Goal: Task Accomplishment & Management: Manage account settings

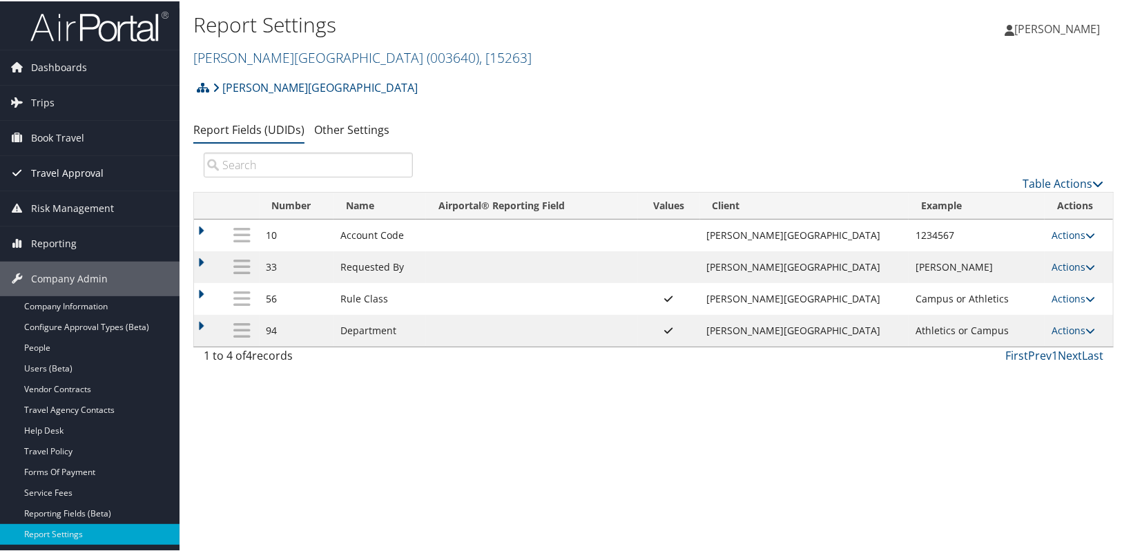
click at [101, 175] on link "Travel Approval" at bounding box center [90, 172] width 180 height 35
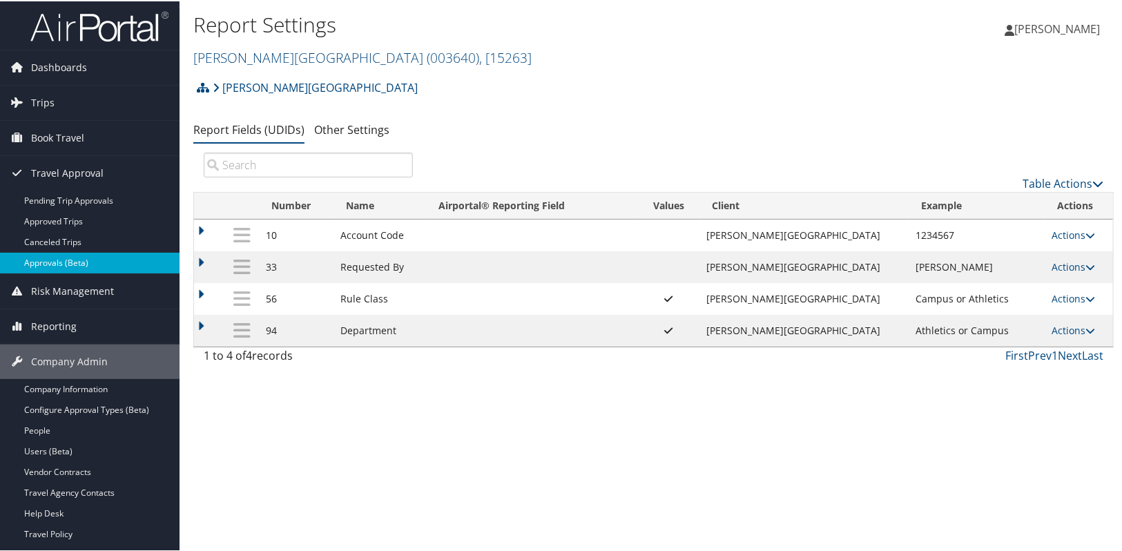
click at [97, 256] on link "Approvals (Beta)" at bounding box center [90, 261] width 180 height 21
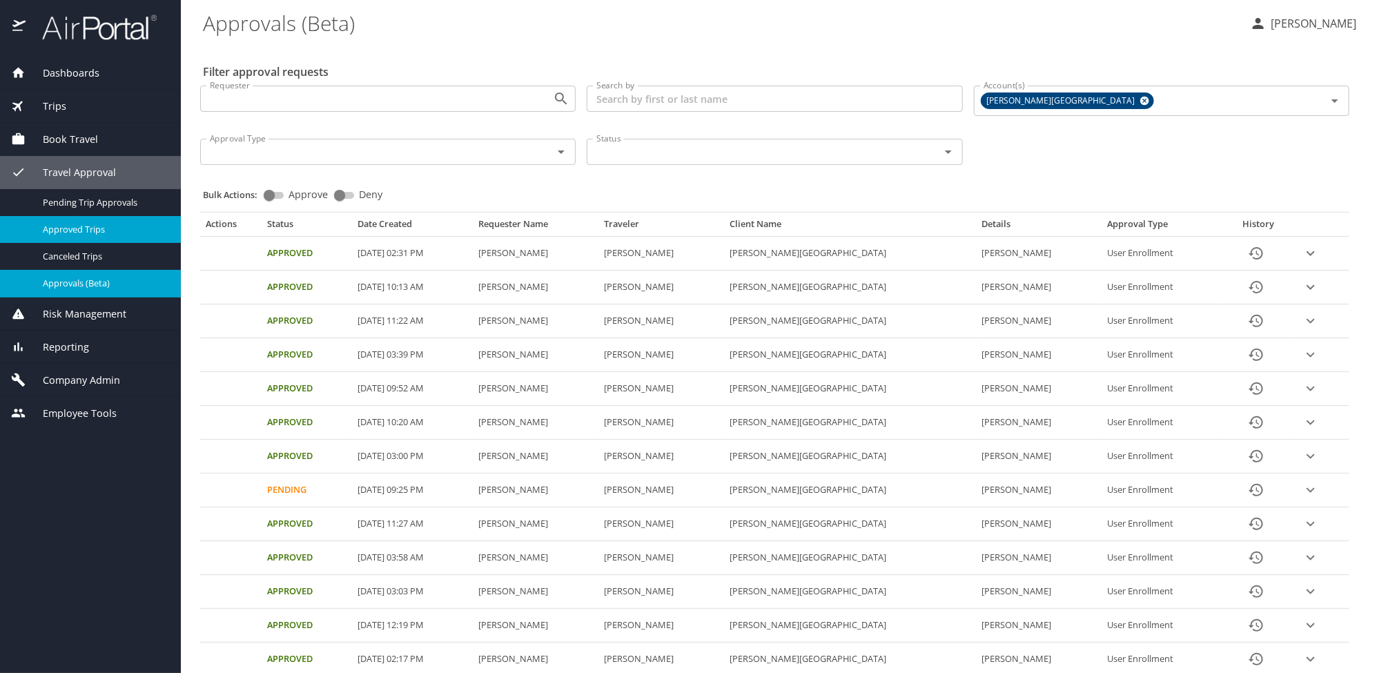
click at [81, 231] on span "Approved Trips" at bounding box center [104, 229] width 122 height 13
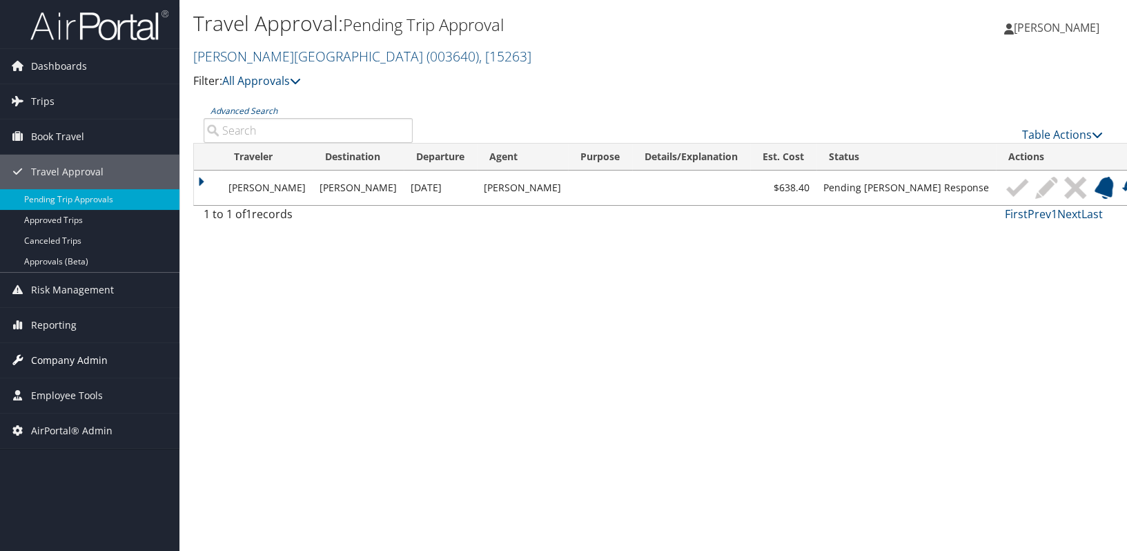
click at [57, 354] on span "Company Admin" at bounding box center [69, 360] width 77 height 35
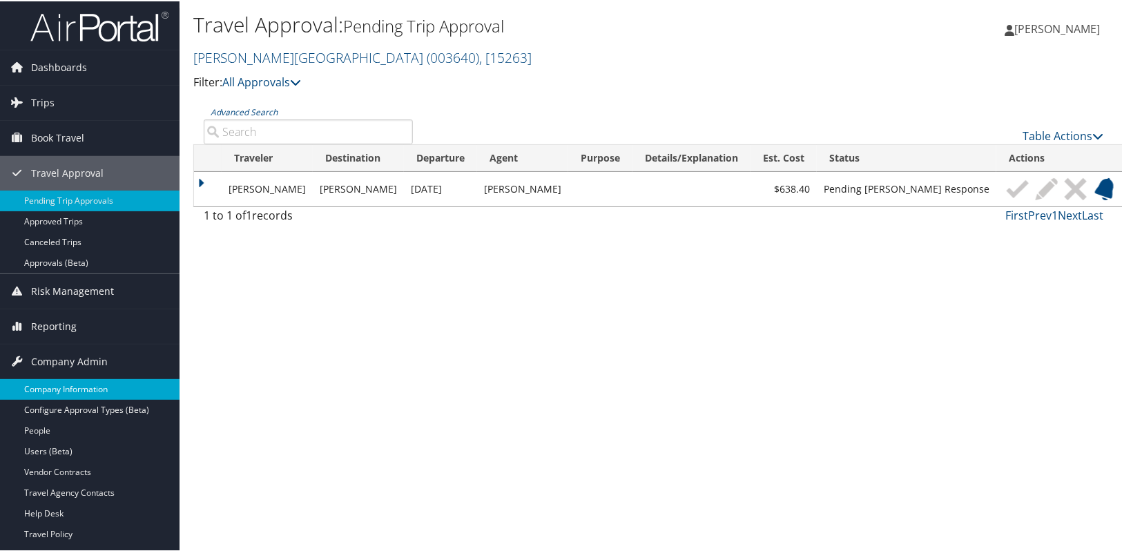
click at [58, 382] on link "Company Information" at bounding box center [90, 388] width 180 height 21
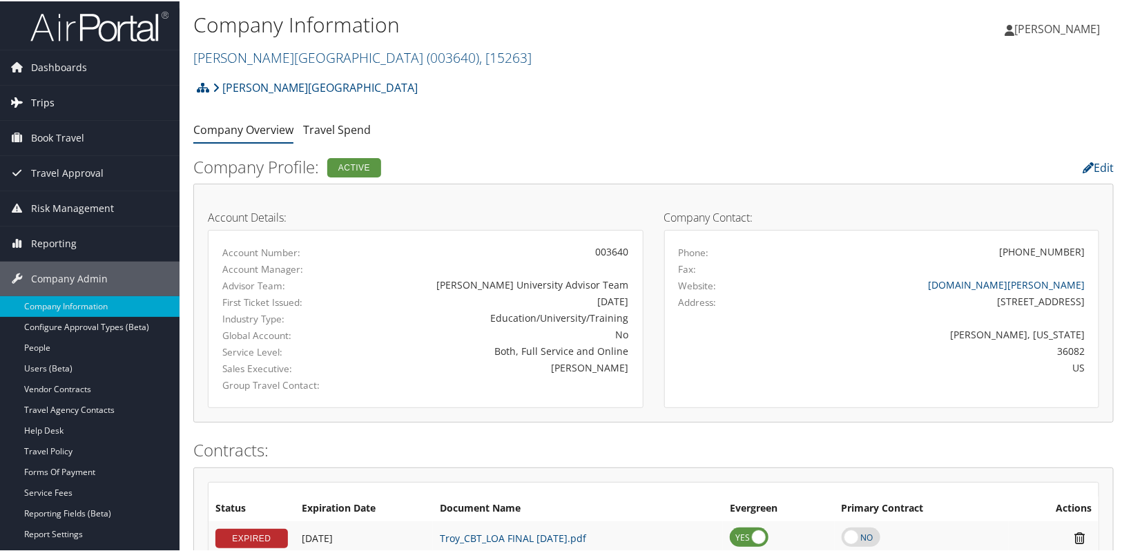
click at [54, 102] on link "Trips" at bounding box center [90, 101] width 180 height 35
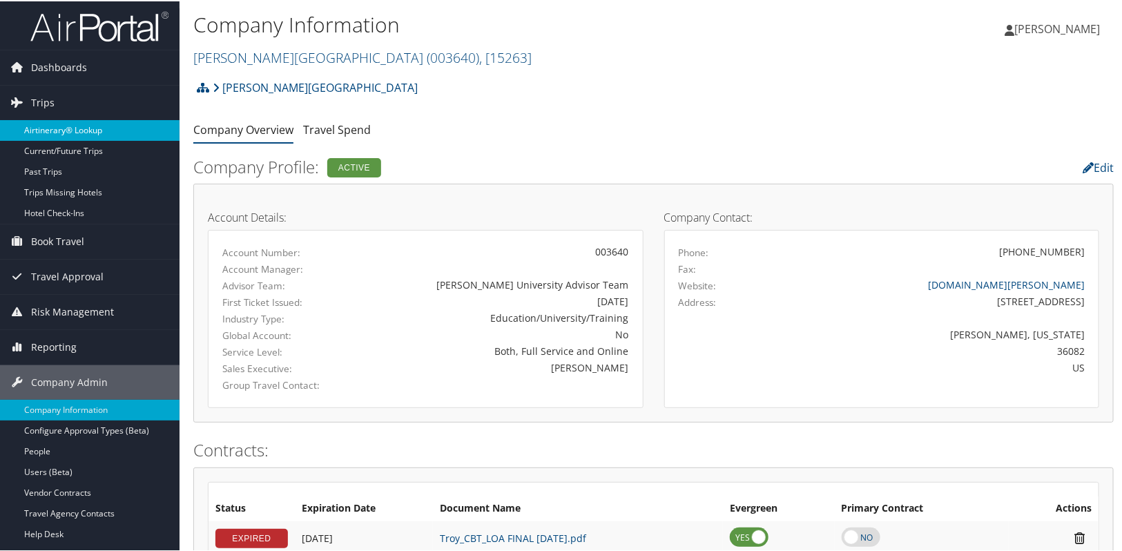
click at [57, 127] on link "Airtinerary® Lookup" at bounding box center [90, 129] width 180 height 21
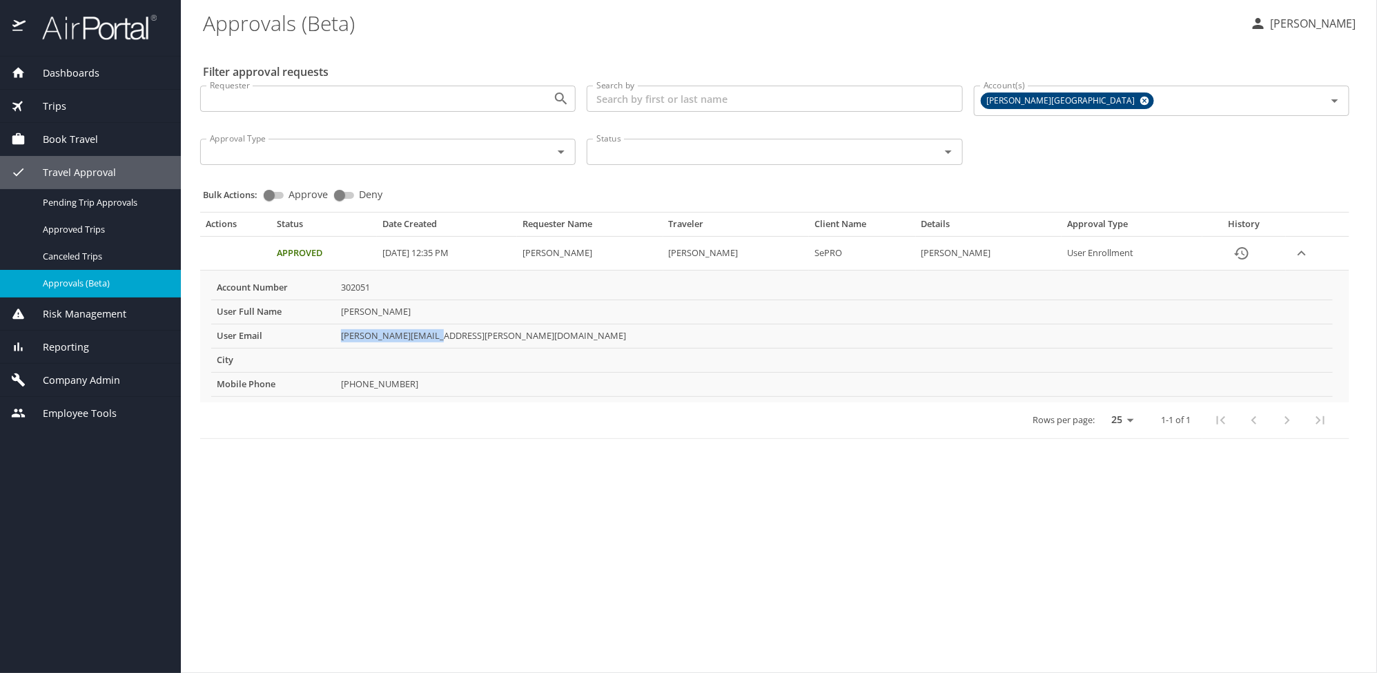
drag, startPoint x: 442, startPoint y: 333, endPoint x: 340, endPoint y: 341, distance: 102.5
click at [340, 341] on td "tim.howard@sepro.com" at bounding box center [835, 336] width 998 height 24
copy td "tim.howard@sepro.com"
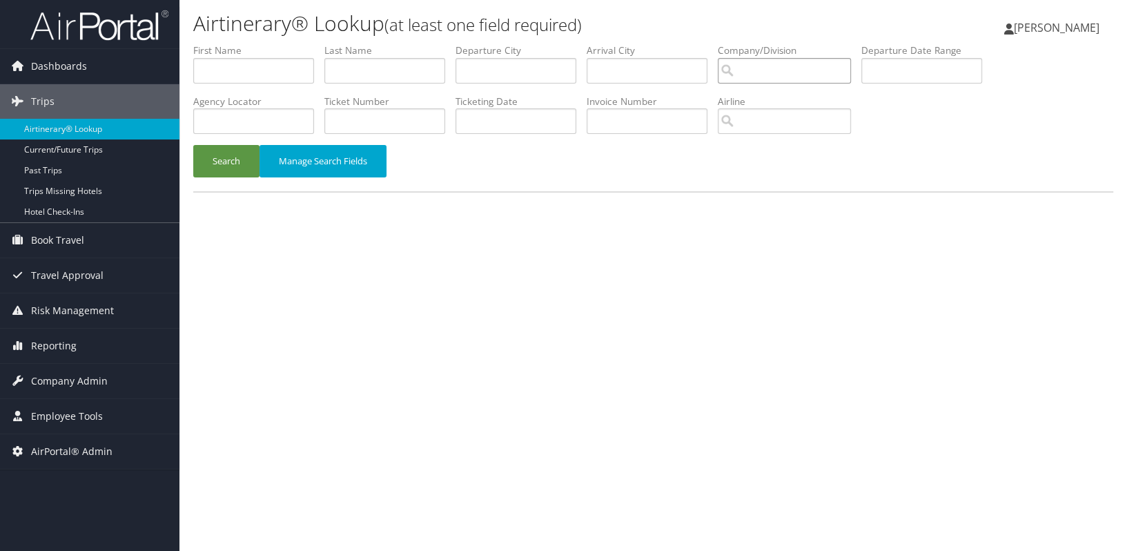
click at [759, 77] on input "search" at bounding box center [784, 71] width 133 height 26
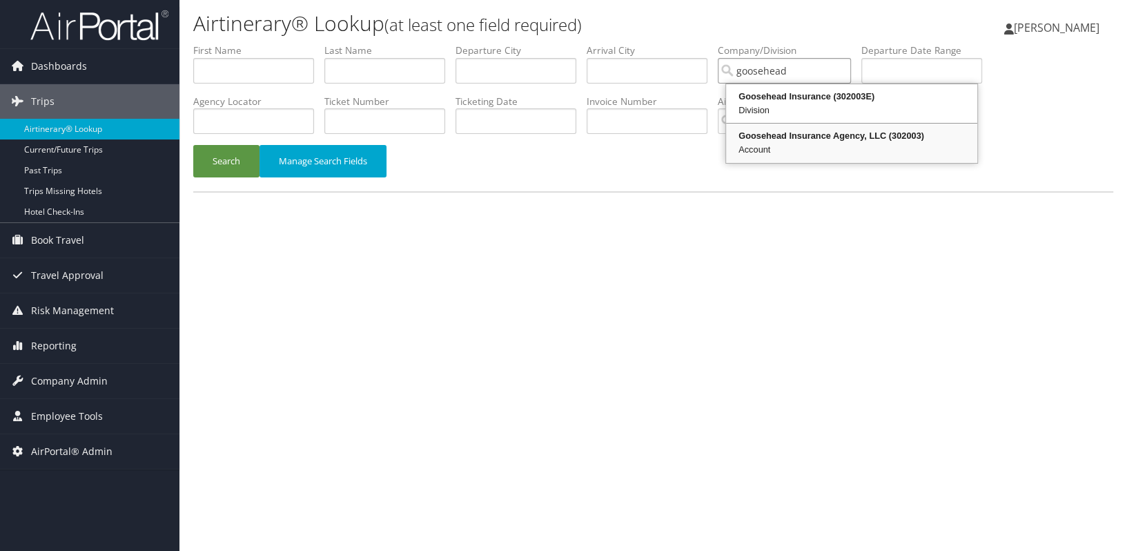
click at [788, 137] on div "Goosehead Insurance Agency, LLC (302003)" at bounding box center [851, 136] width 247 height 14
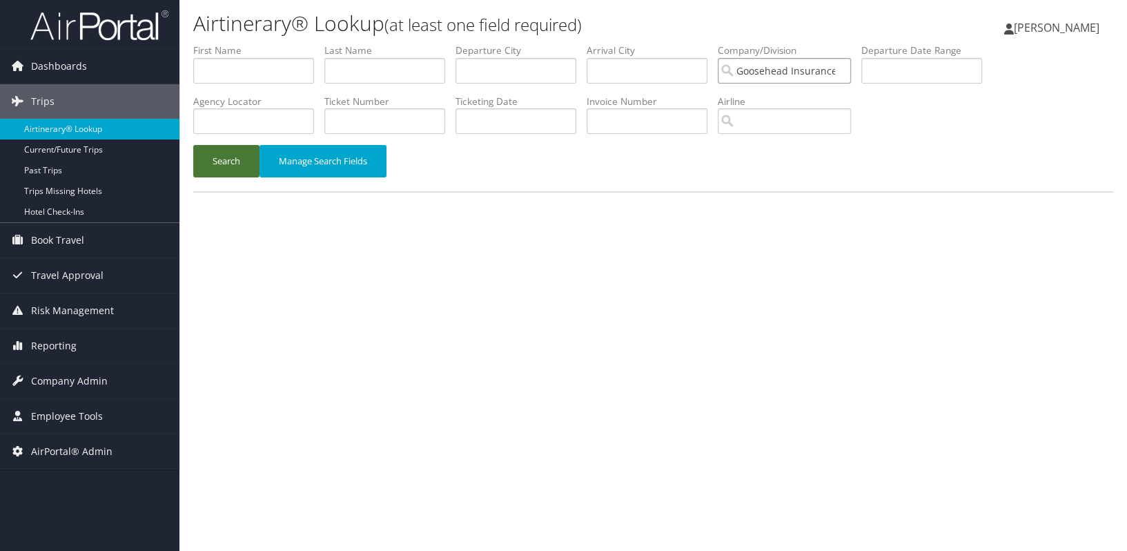
type input "Goosehead Insurance Agency, LLC"
click at [237, 156] on button "Search" at bounding box center [226, 161] width 66 height 32
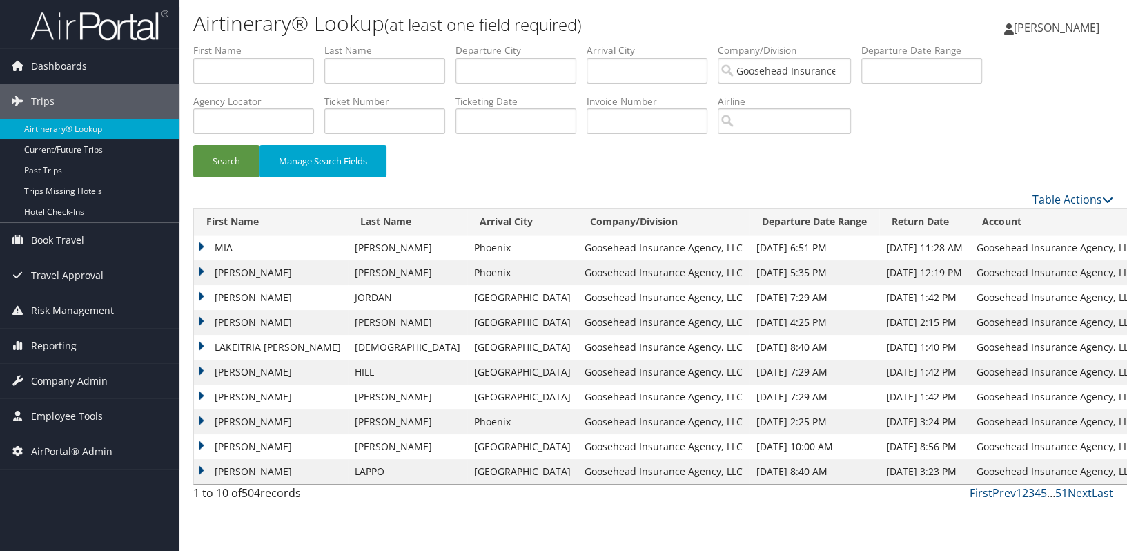
click at [970, 379] on td "Goosehead Insurance Agency, LLC" at bounding box center [1056, 372] width 172 height 25
click at [970, 374] on td "Goosehead Insurance Agency, LLC" at bounding box center [1056, 372] width 172 height 25
click at [1085, 494] on link "Next" at bounding box center [1080, 492] width 24 height 15
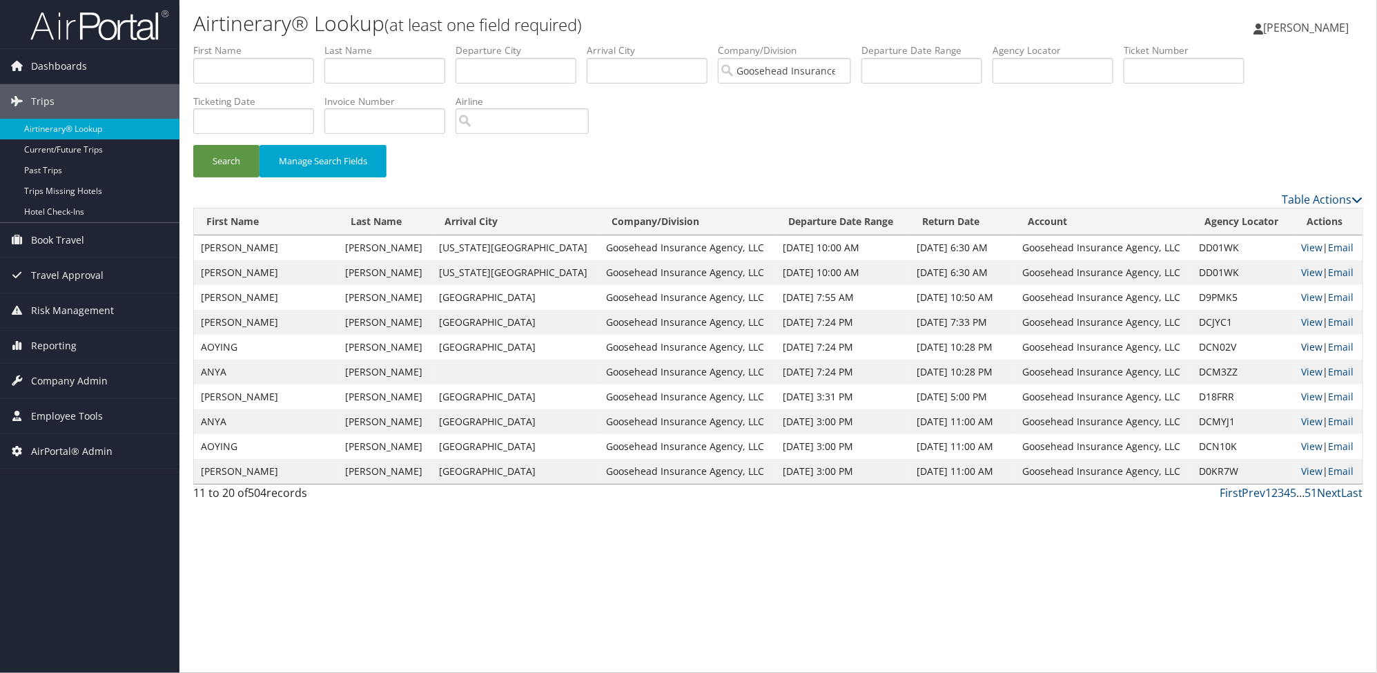
click at [1127, 349] on link "View" at bounding box center [1311, 346] width 21 height 13
click at [1127, 465] on link "View" at bounding box center [1311, 471] width 21 height 13
click at [1127, 493] on link "Next" at bounding box center [1330, 492] width 24 height 15
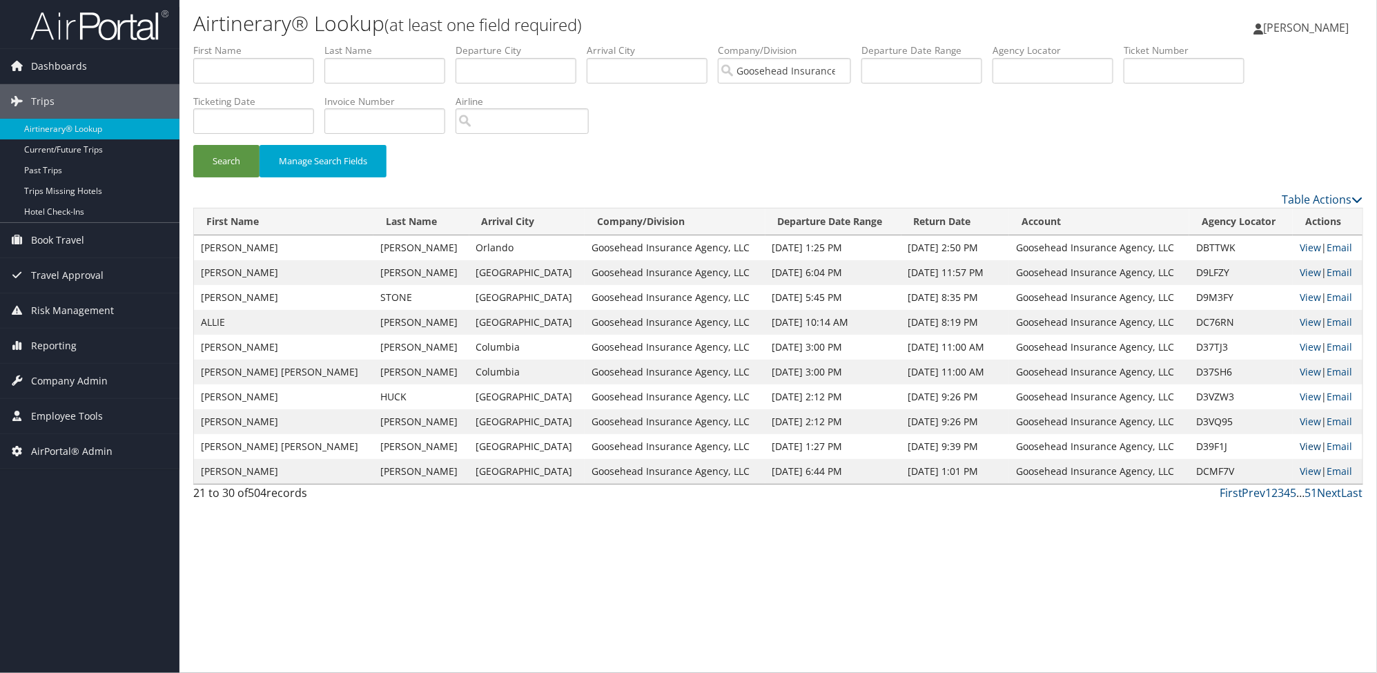
click at [1127, 443] on link "View" at bounding box center [1310, 446] width 21 height 13
click at [61, 385] on span "Company Admin" at bounding box center [69, 381] width 77 height 35
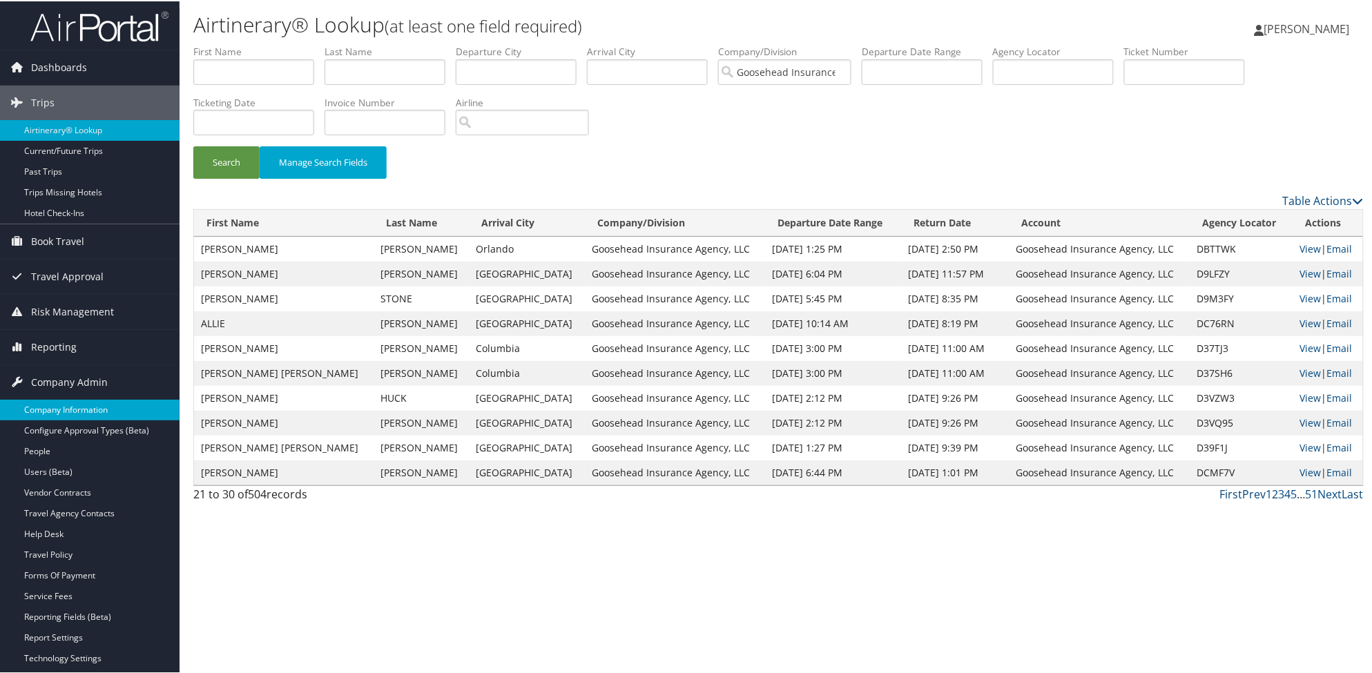
click at [66, 411] on link "Company Information" at bounding box center [90, 408] width 180 height 21
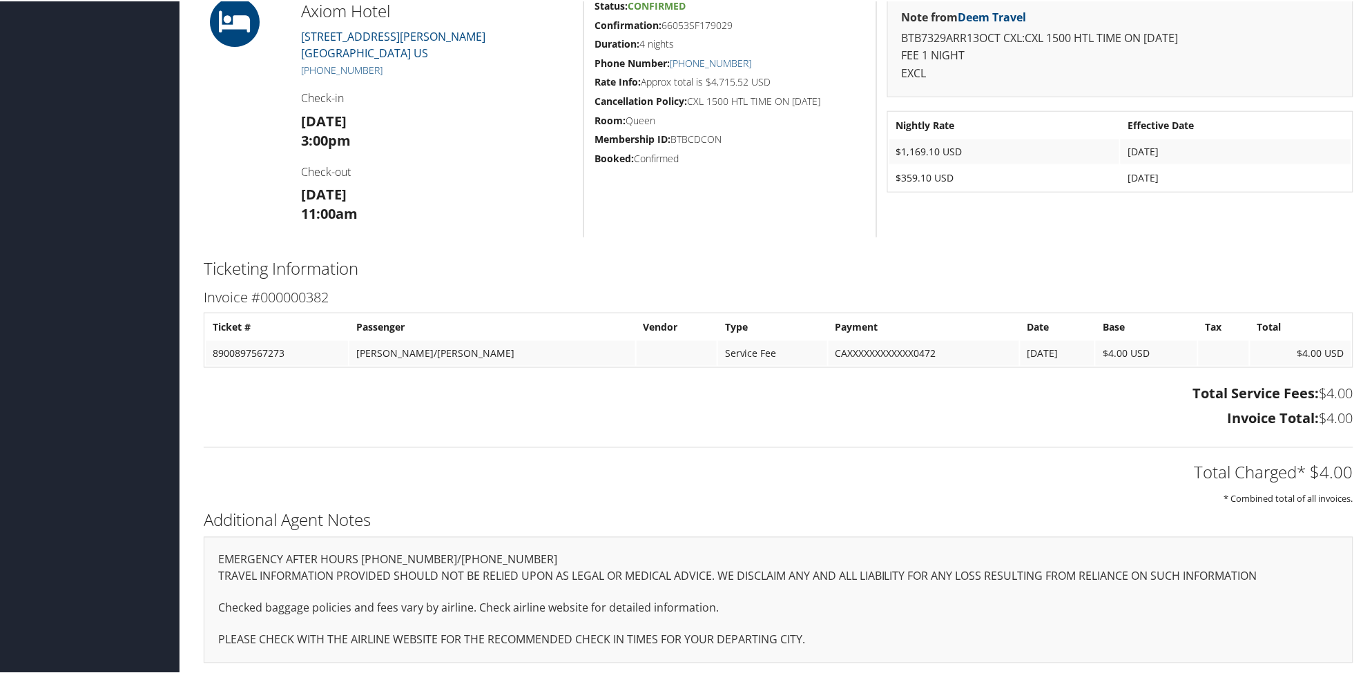
scroll to position [129, 0]
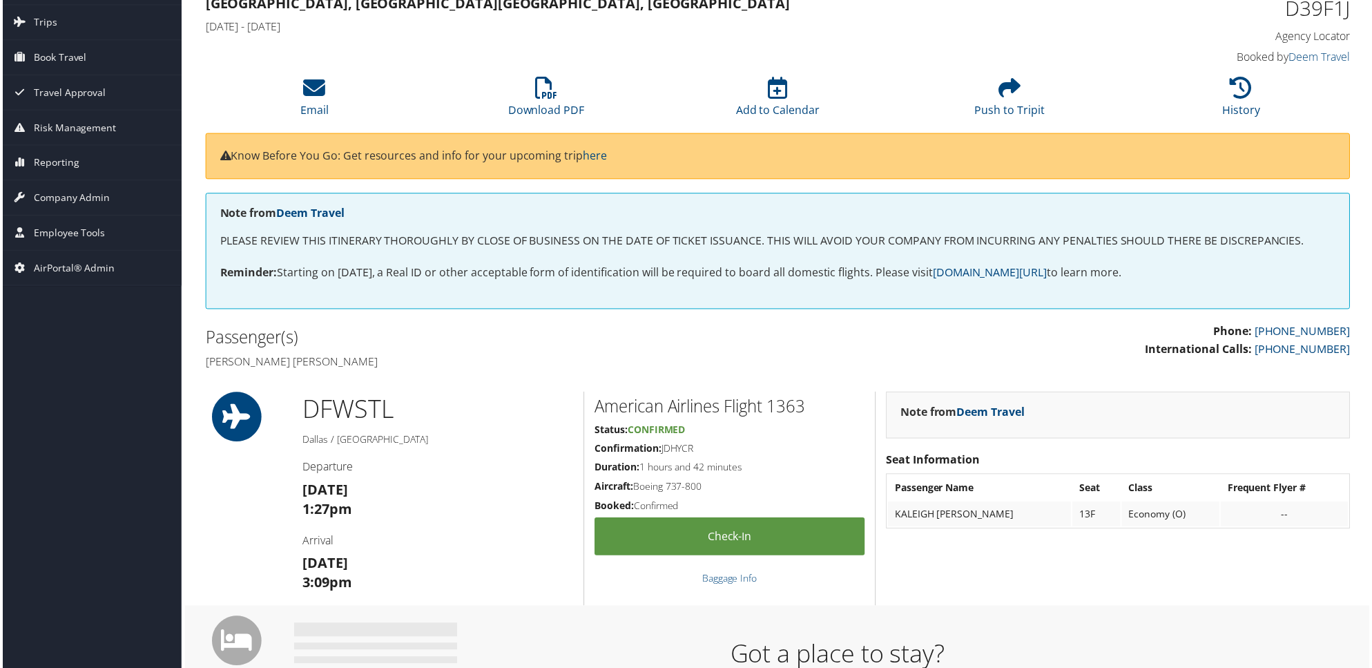
scroll to position [42, 0]
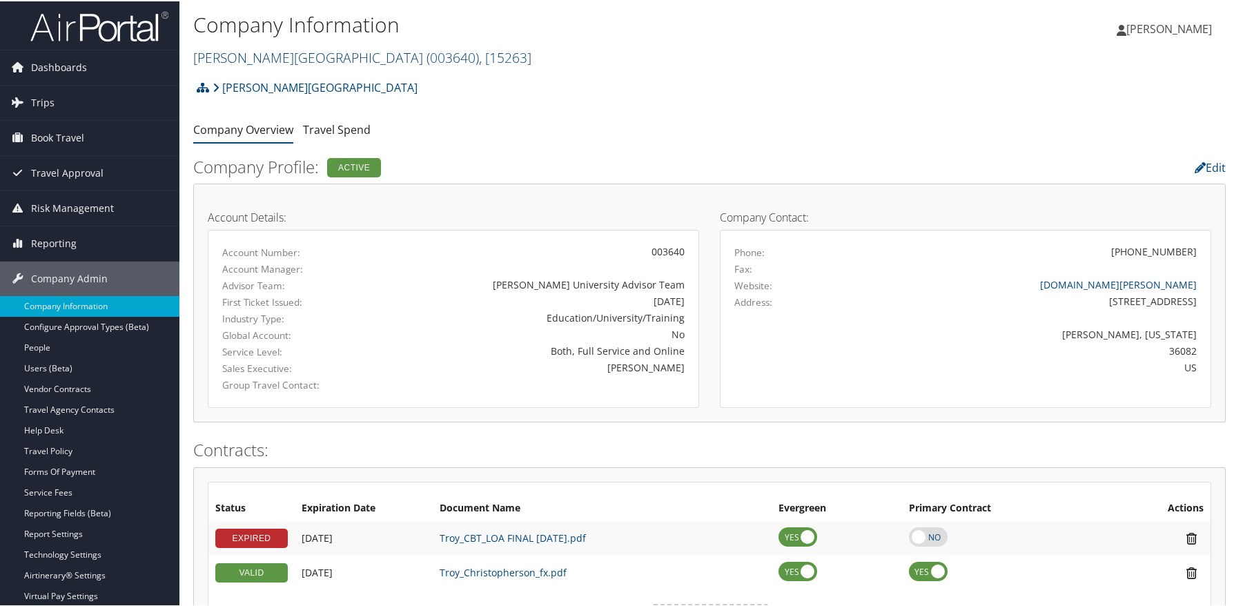
click at [248, 55] on link "Troy University ( 003640 ) , [ 15263 ]" at bounding box center [362, 56] width 338 height 19
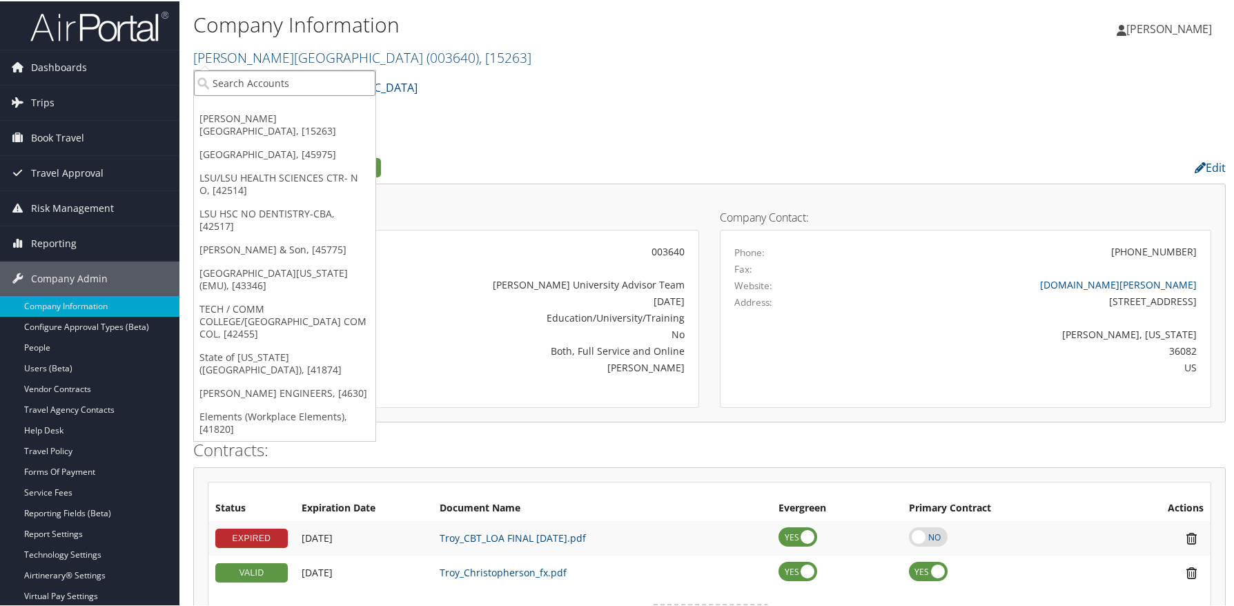
click at [246, 86] on input "search" at bounding box center [285, 82] width 182 height 26
type input "magna mirrors"
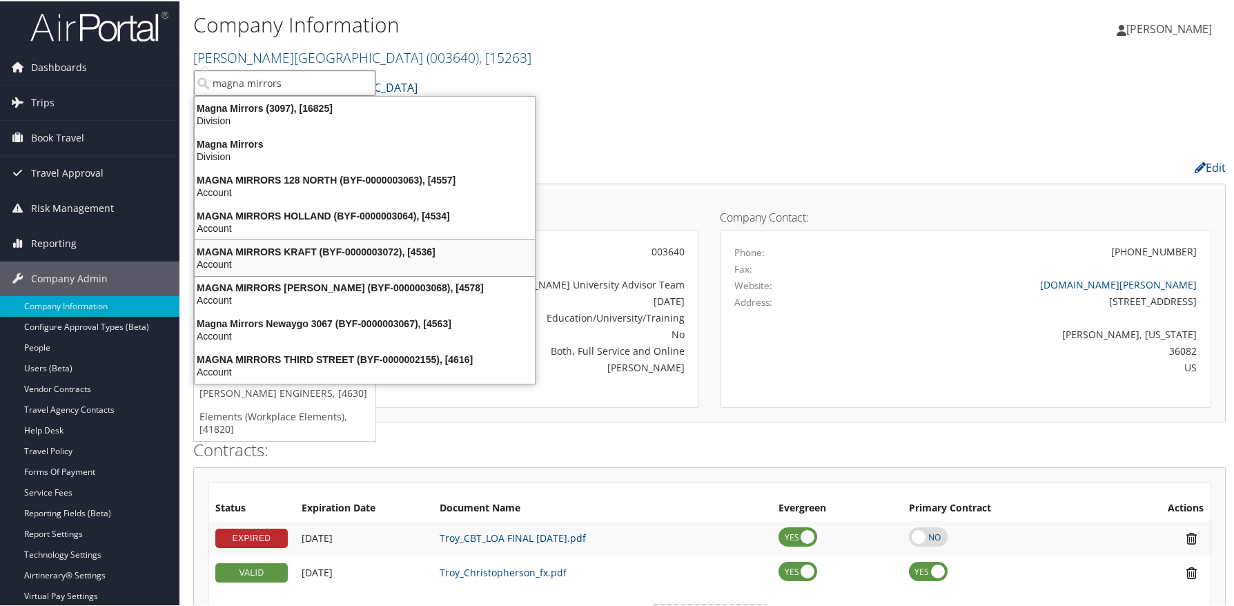
click at [255, 243] on div "MAGNA MIRRORS KRAFT (BYF-0000003072), [4536] Account" at bounding box center [365, 257] width 336 height 32
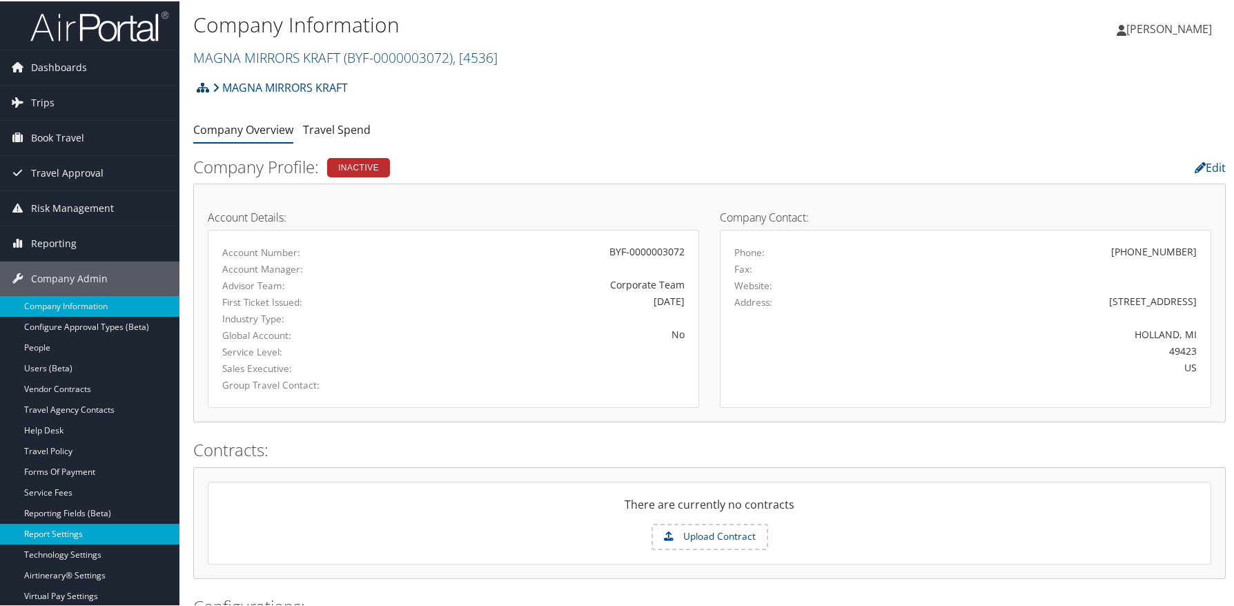
click at [68, 530] on link "Report Settings" at bounding box center [90, 533] width 180 height 21
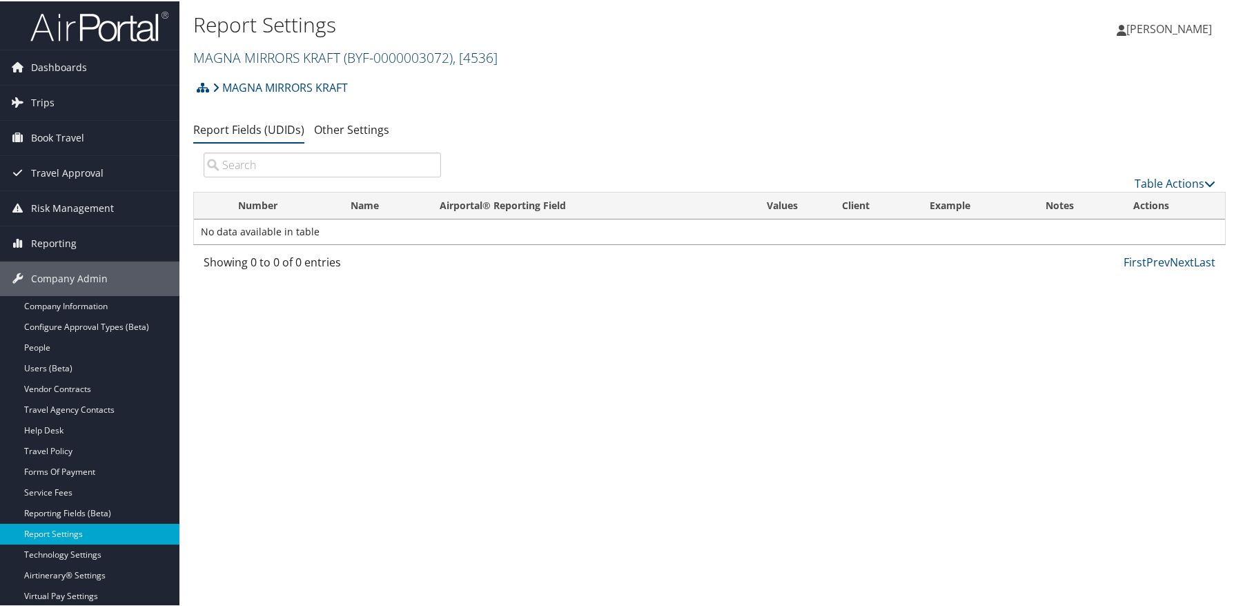
click at [258, 59] on link "MAGNA MIRRORS KRAFT ( BYF-0000003072 ) , [ 4536 ]" at bounding box center [345, 56] width 304 height 19
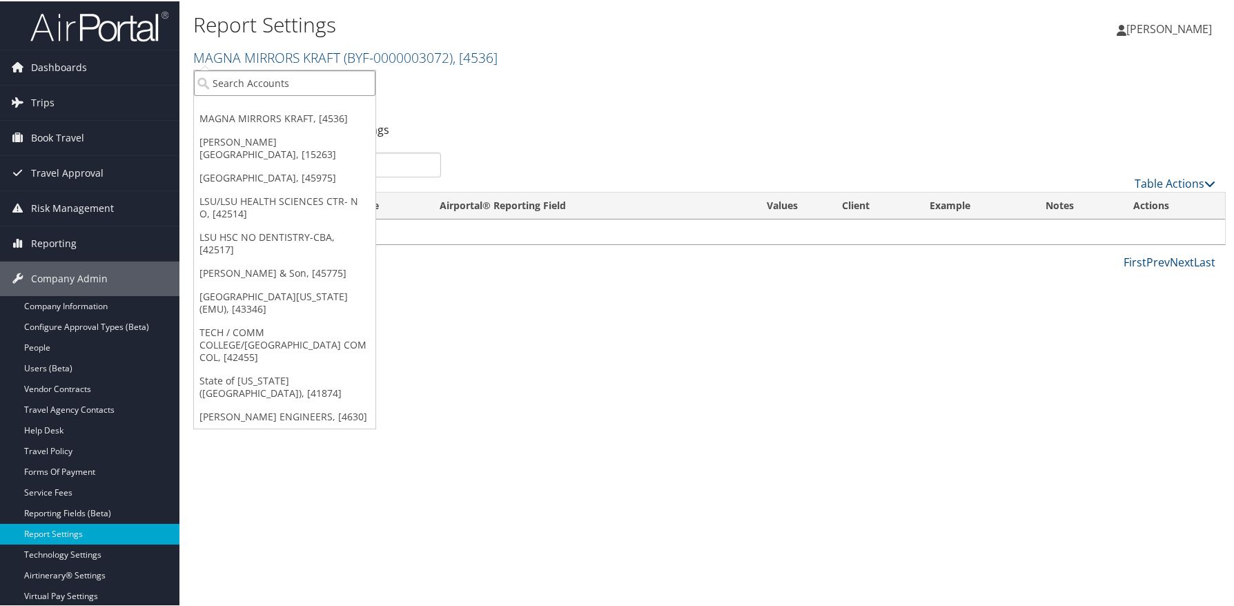
click at [254, 81] on input "search" at bounding box center [285, 82] width 182 height 26
type input "magna mirrors"
click at [307, 84] on input "magna mirrors" at bounding box center [285, 82] width 182 height 26
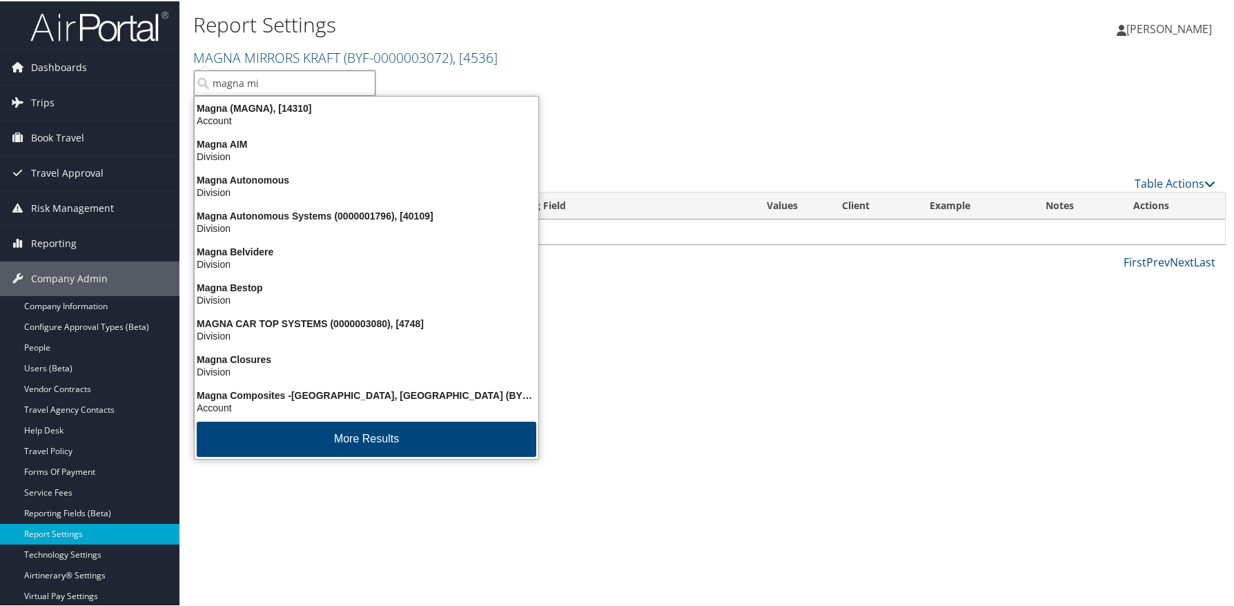
type input "magna mir"
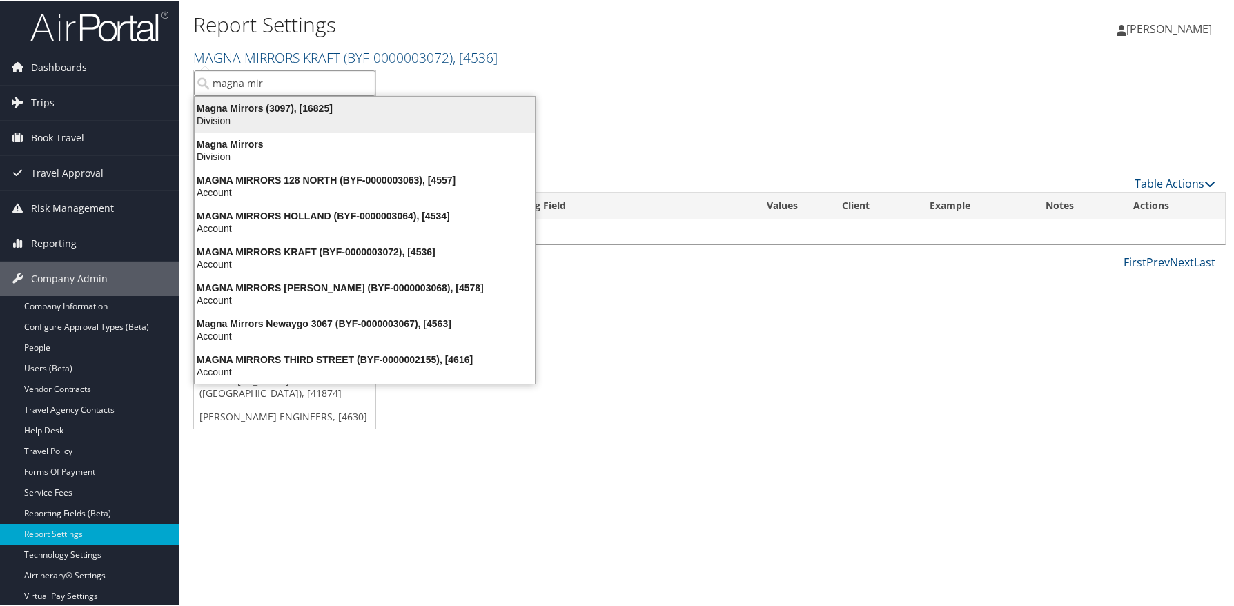
click at [305, 116] on div "Division" at bounding box center [364, 119] width 357 height 12
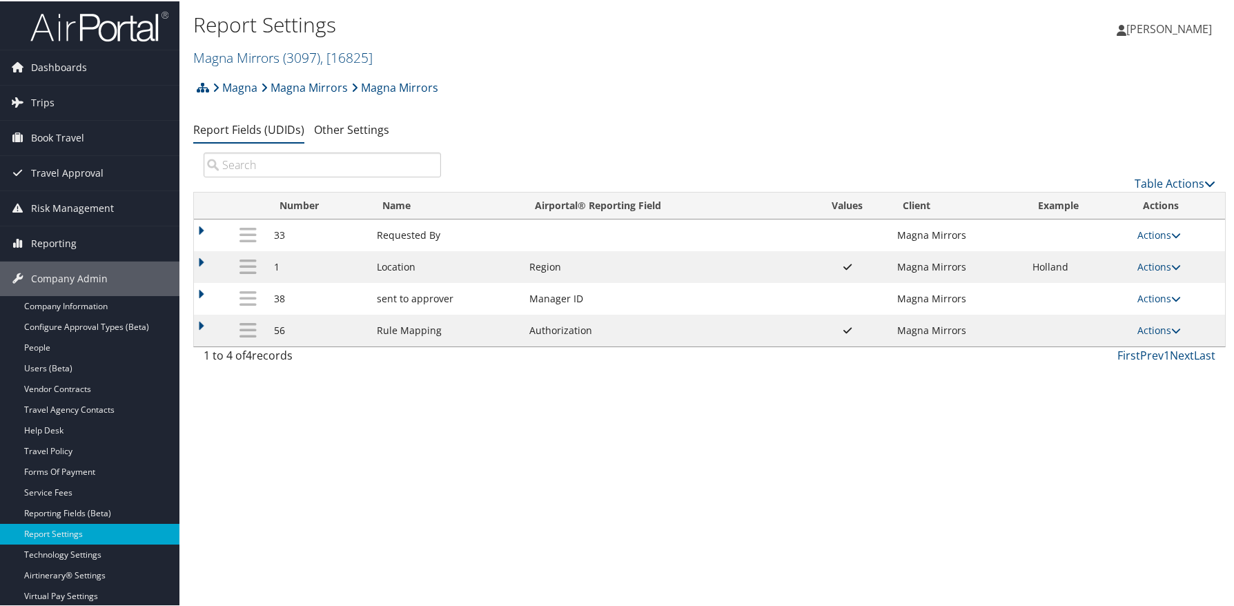
click at [444, 456] on div "Report Settings Magna Mirrors ( 3097 ) , [ 16825 ] Magna Mirrors MAGNA MIRRORS …" at bounding box center [710, 303] width 1060 height 606
click at [1161, 263] on link "Actions" at bounding box center [1159, 265] width 43 height 13
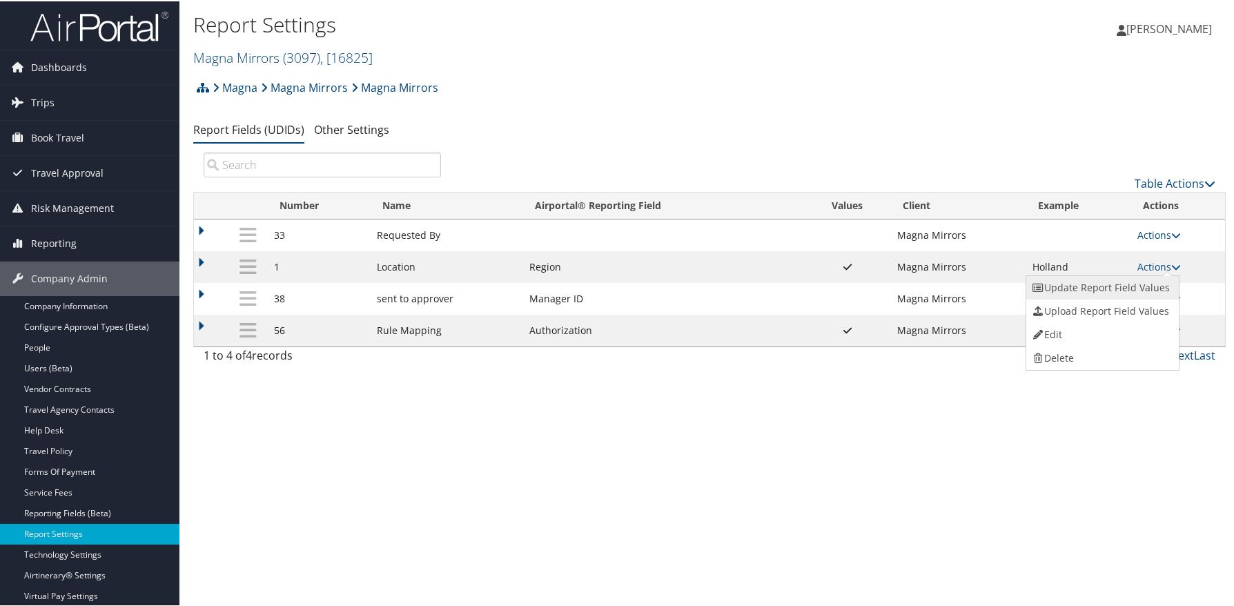
click at [1074, 291] on link "Update Report Field Values" at bounding box center [1101, 286] width 149 height 23
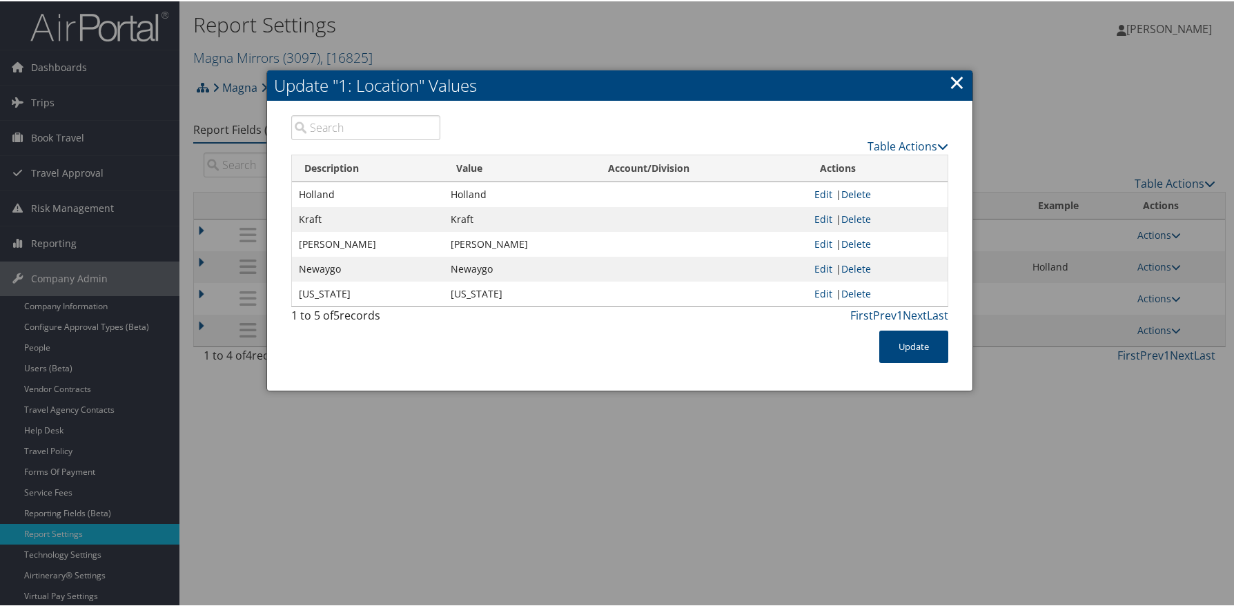
click at [962, 84] on h2 "Update "1: Location" Values" at bounding box center [620, 84] width 706 height 30
click at [953, 89] on link "×" at bounding box center [957, 81] width 16 height 28
